Goal: Information Seeking & Learning: Learn about a topic

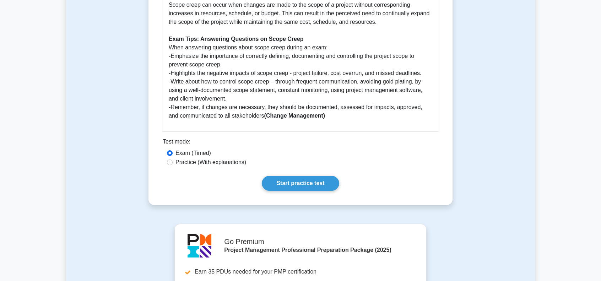
scroll to position [320, 0]
click at [321, 184] on link "Start practice test" at bounding box center [300, 182] width 77 height 15
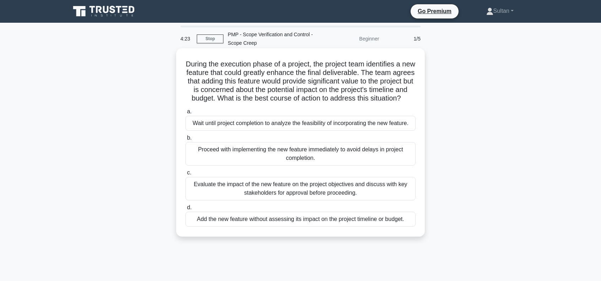
click at [308, 200] on div "Evaluate the impact of the new feature on the project objectives and discuss wi…" at bounding box center [301, 188] width 230 height 23
click at [186, 175] on input "c. Evaluate the impact of the new feature on the project objectives and discuss…" at bounding box center [186, 173] width 0 height 5
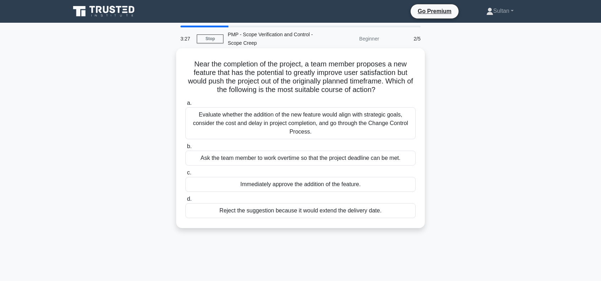
click at [255, 211] on div "Reject the suggestion because it would extend the delivery date." at bounding box center [301, 210] width 230 height 15
click at [186, 202] on input "d. Reject the suggestion because it would extend the delivery date." at bounding box center [186, 199] width 0 height 5
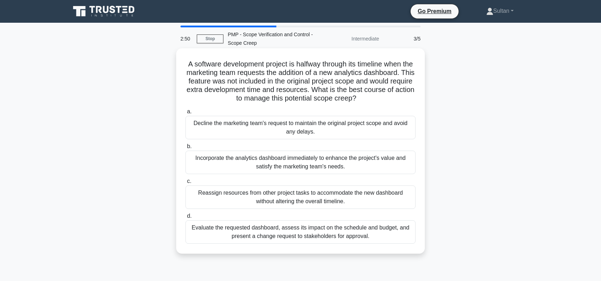
click at [312, 232] on div "Evaluate the requested dashboard, assess its impact on the schedule and budget,…" at bounding box center [301, 231] width 230 height 23
click at [186, 219] on input "d. Evaluate the requested dashboard, assess its impact on the schedule and budg…" at bounding box center [186, 216] width 0 height 5
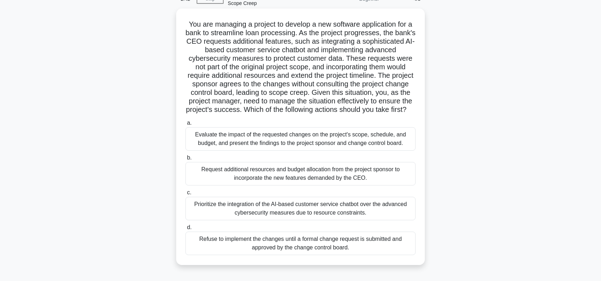
scroll to position [36, 0]
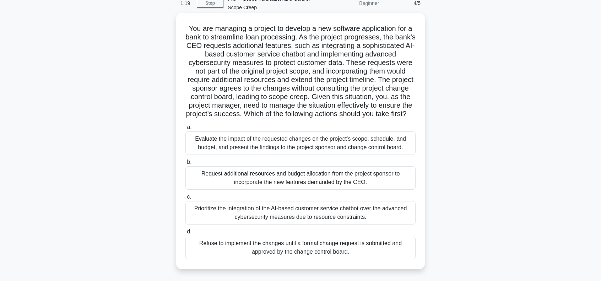
click at [326, 151] on div "Evaluate the impact of the requested changes on the project's scope, schedule, …" at bounding box center [301, 143] width 230 height 23
click at [186, 130] on input "a. Evaluate the impact of the requested changes on the project's scope, schedul…" at bounding box center [186, 127] width 0 height 5
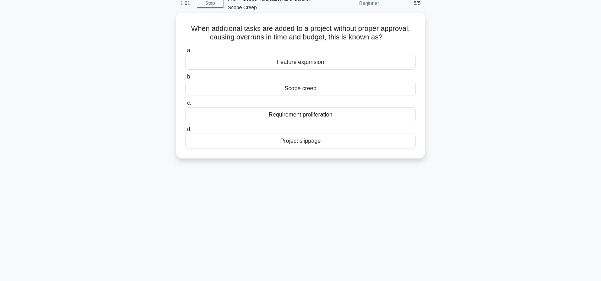
click at [298, 92] on div "Scope creep" at bounding box center [301, 88] width 230 height 15
click at [186, 79] on input "b. Scope creep" at bounding box center [186, 77] width 0 height 5
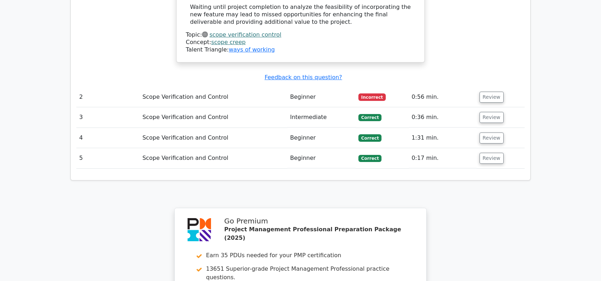
scroll to position [853, 0]
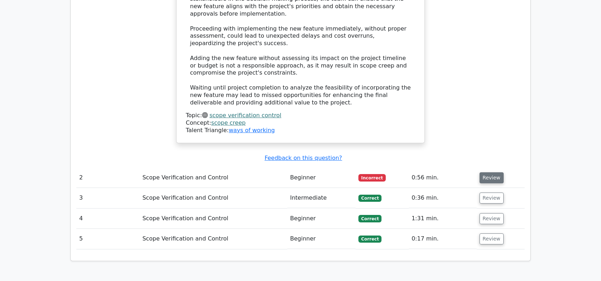
click at [486, 172] on button "Review" at bounding box center [492, 177] width 24 height 11
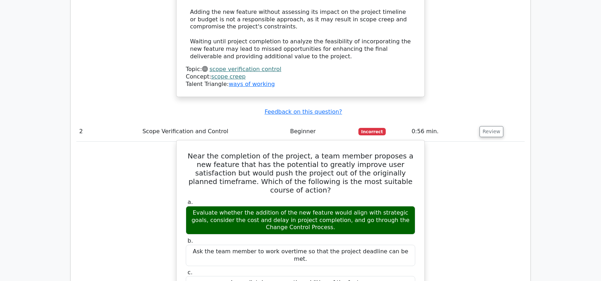
scroll to position [924, 0]
